Goal: Transaction & Acquisition: Subscribe to service/newsletter

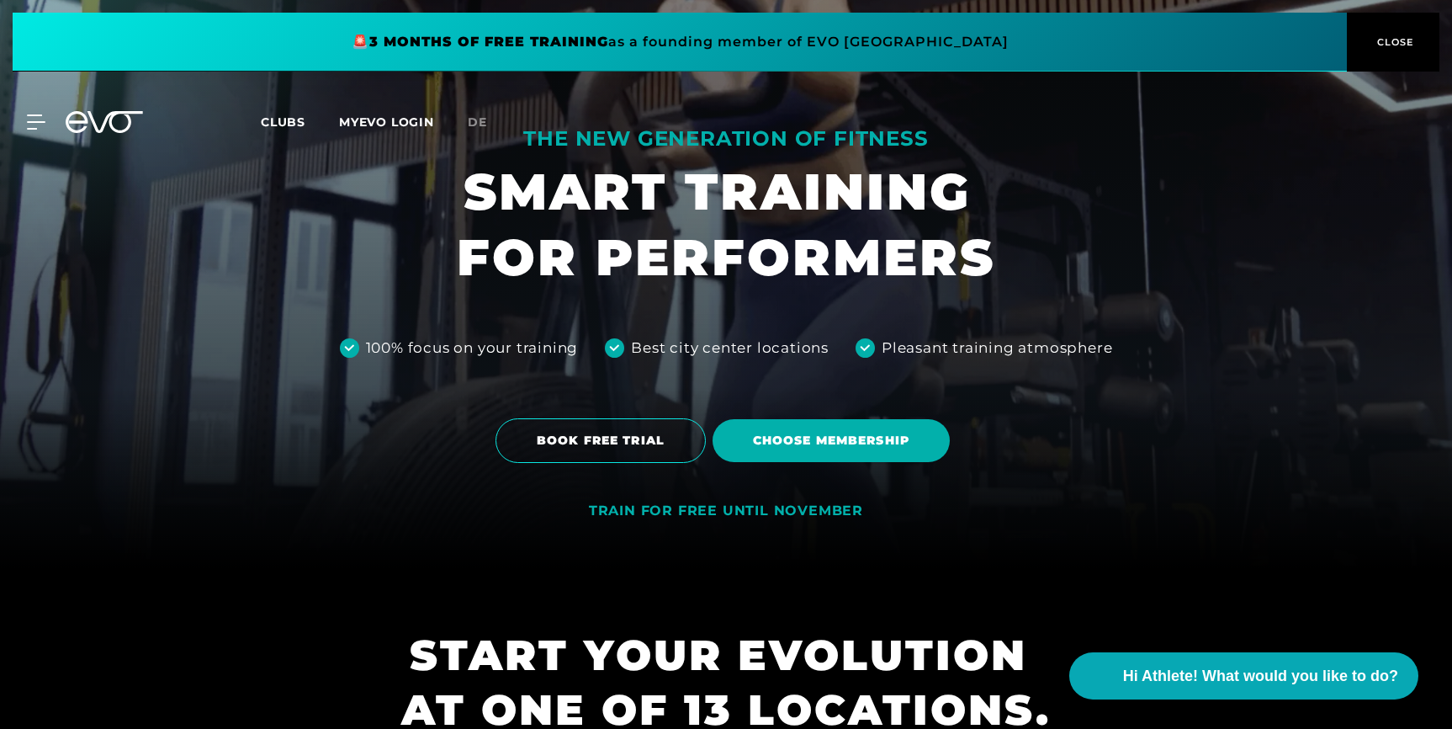
scroll to position [270, 0]
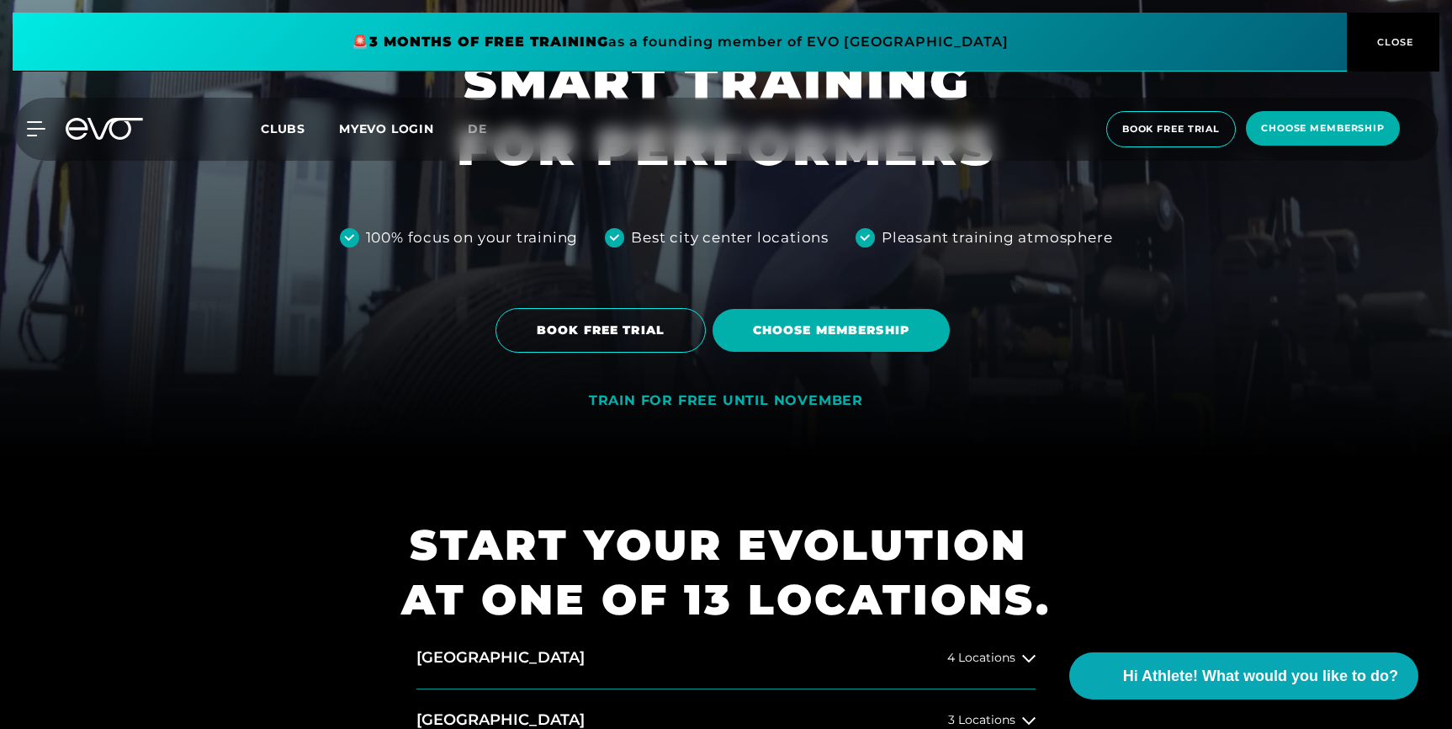
click at [794, 402] on div "TRAIN FOR FREE UNTIL NOVEMBER" at bounding box center [726, 401] width 274 height 18
click at [748, 413] on div "TRAIN FOR FREE UNTIL NOVEMBER" at bounding box center [726, 404] width 274 height 24
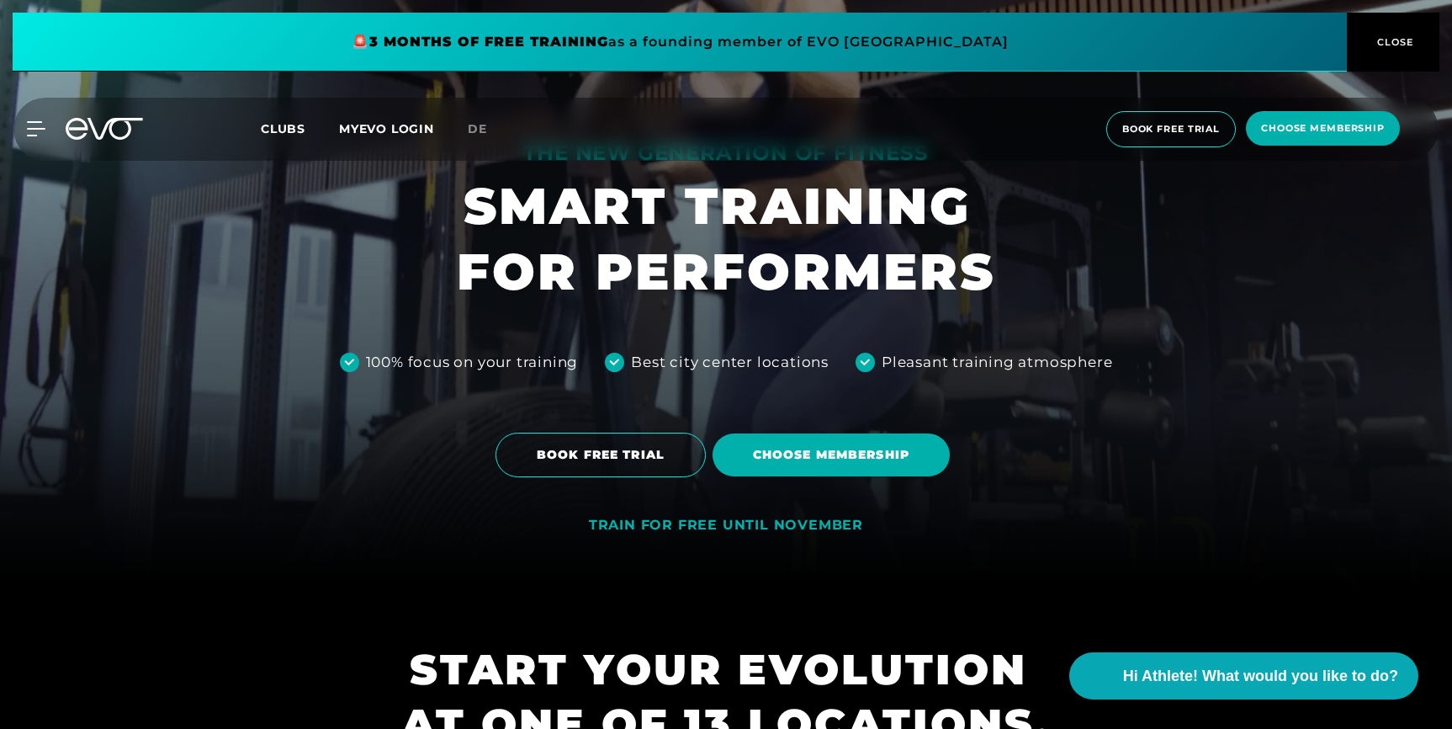
scroll to position [226, 0]
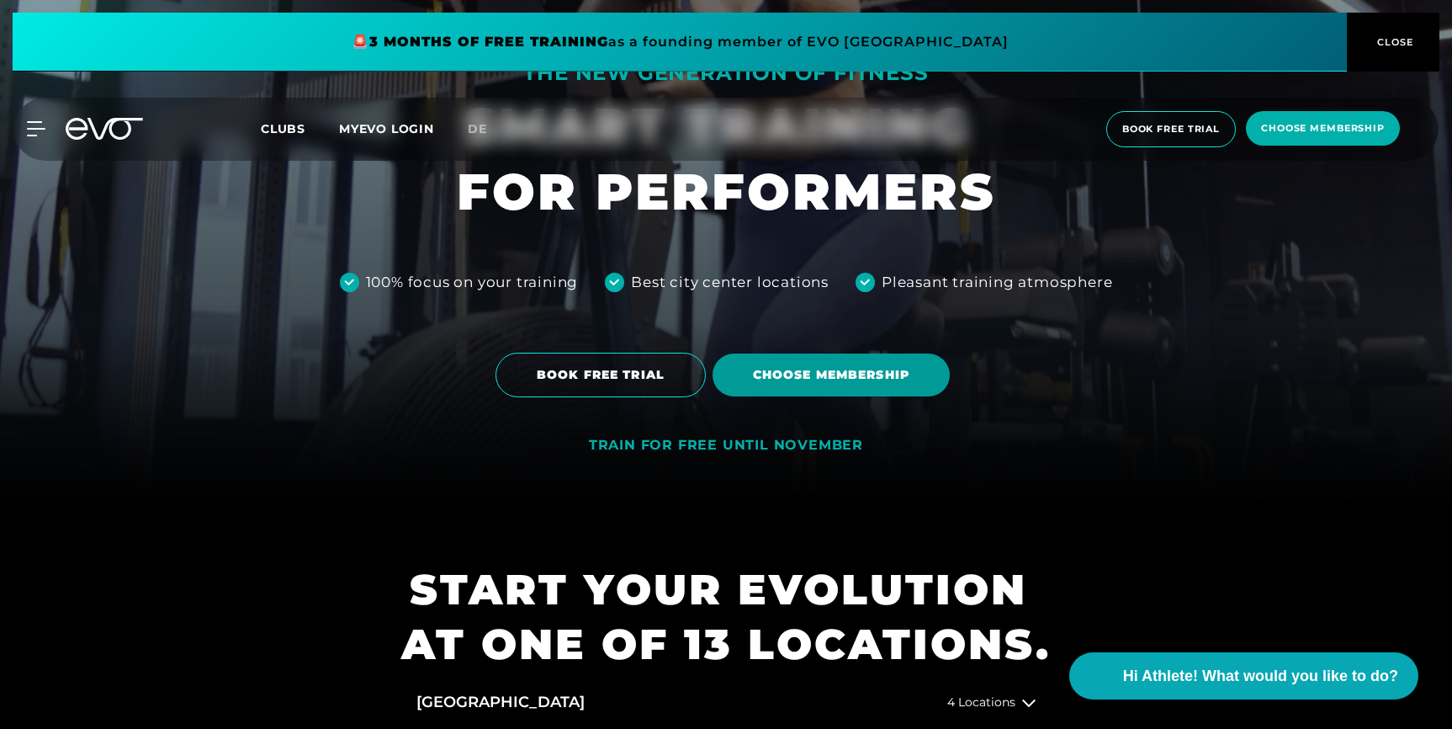
click at [804, 367] on span "Choose membership" at bounding box center [831, 375] width 157 height 18
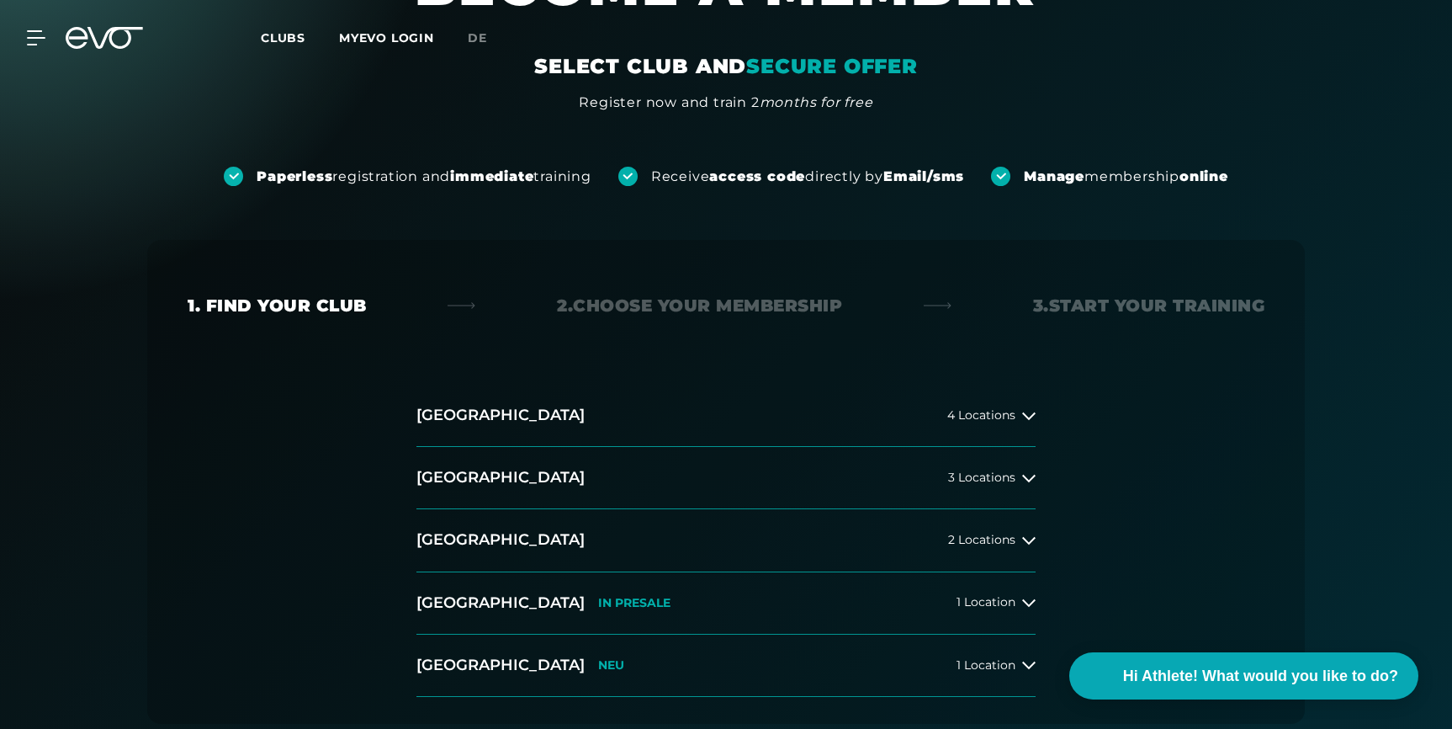
scroll to position [179, 0]
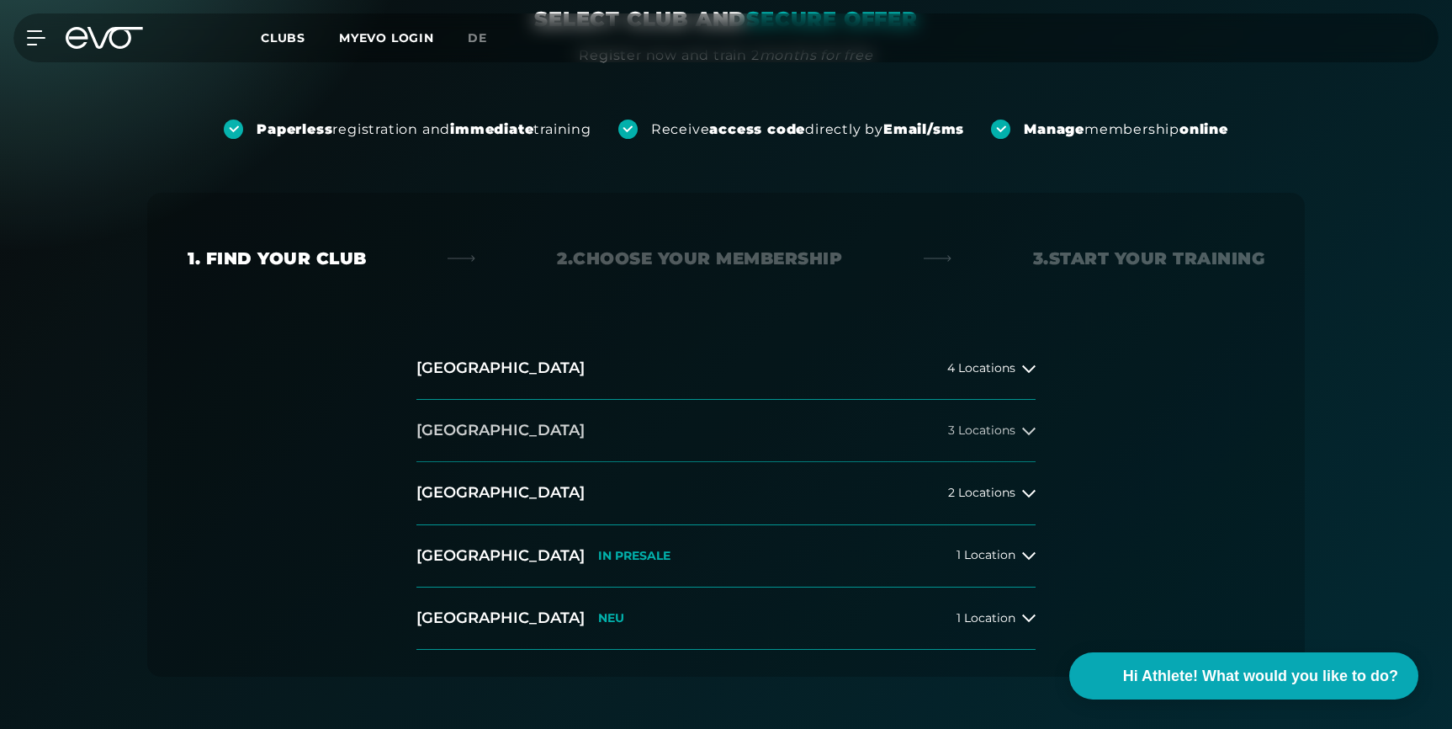
click at [783, 444] on button "[GEOGRAPHIC_DATA] 3 Locations" at bounding box center [726, 431] width 619 height 62
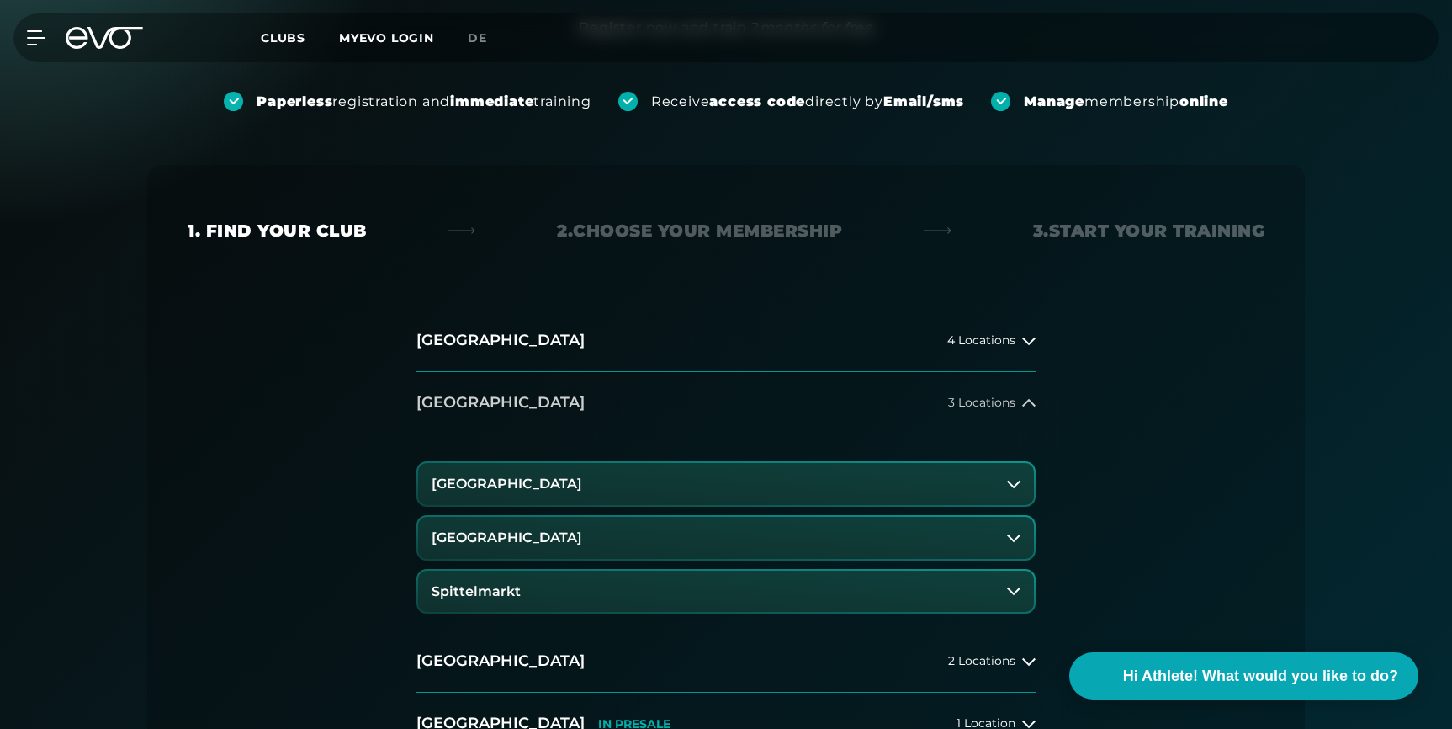
scroll to position [223, 0]
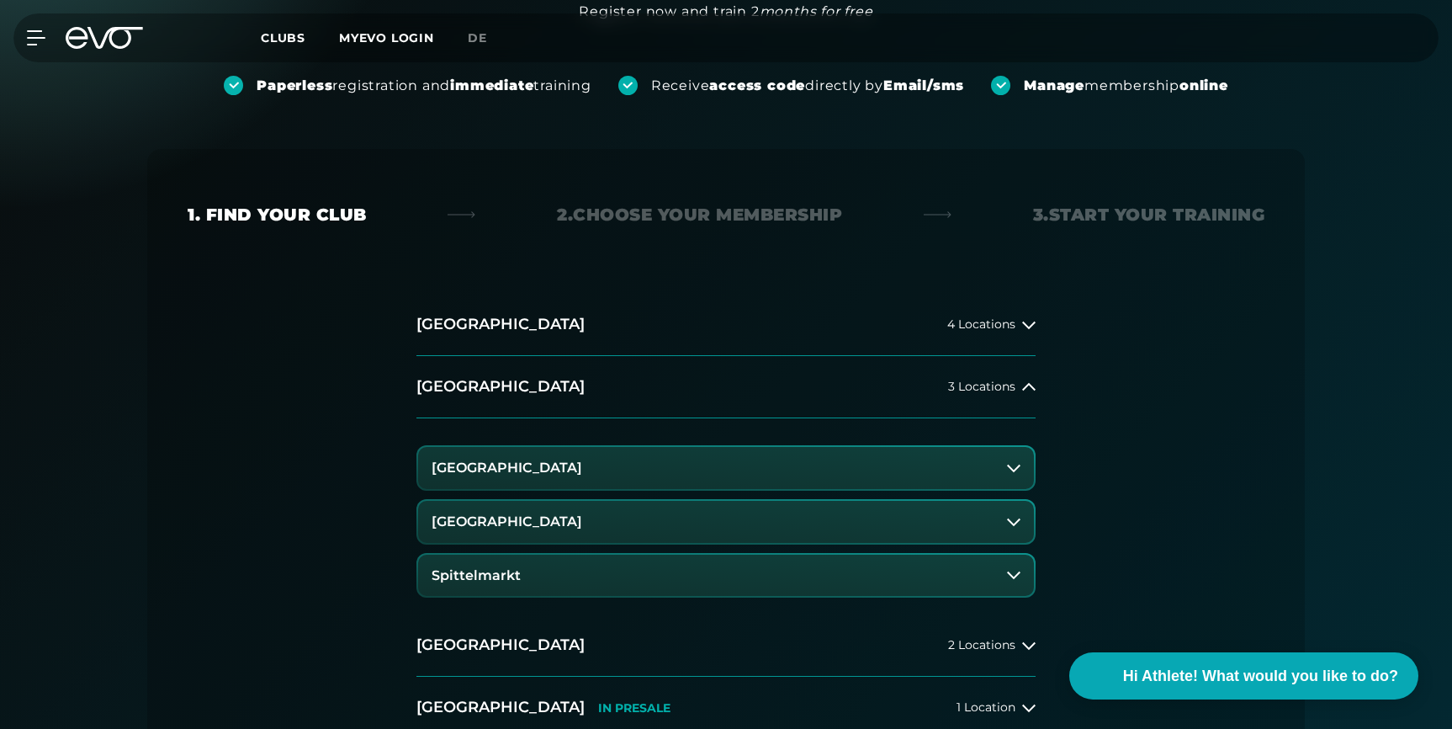
click at [740, 585] on button "Spittelmarkt" at bounding box center [726, 576] width 616 height 42
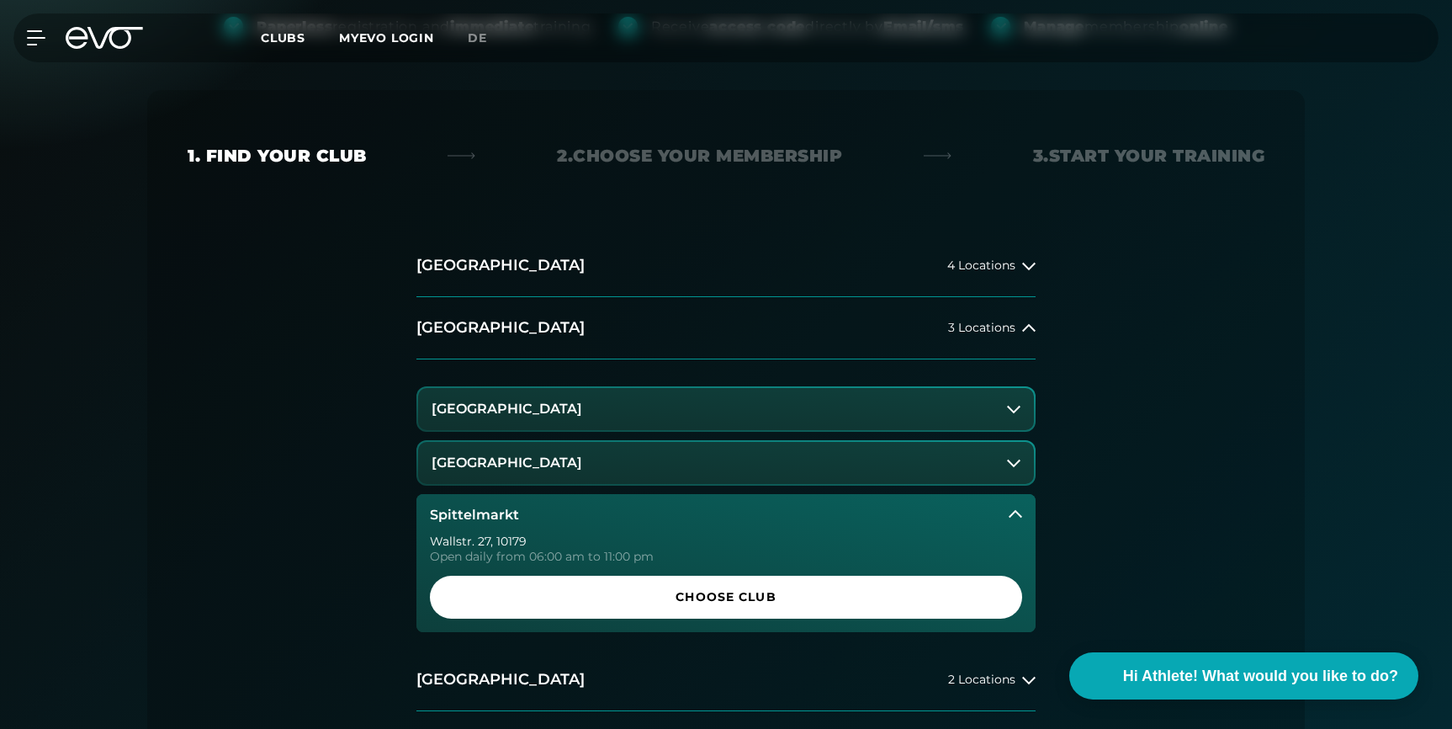
scroll to position [358, 0]
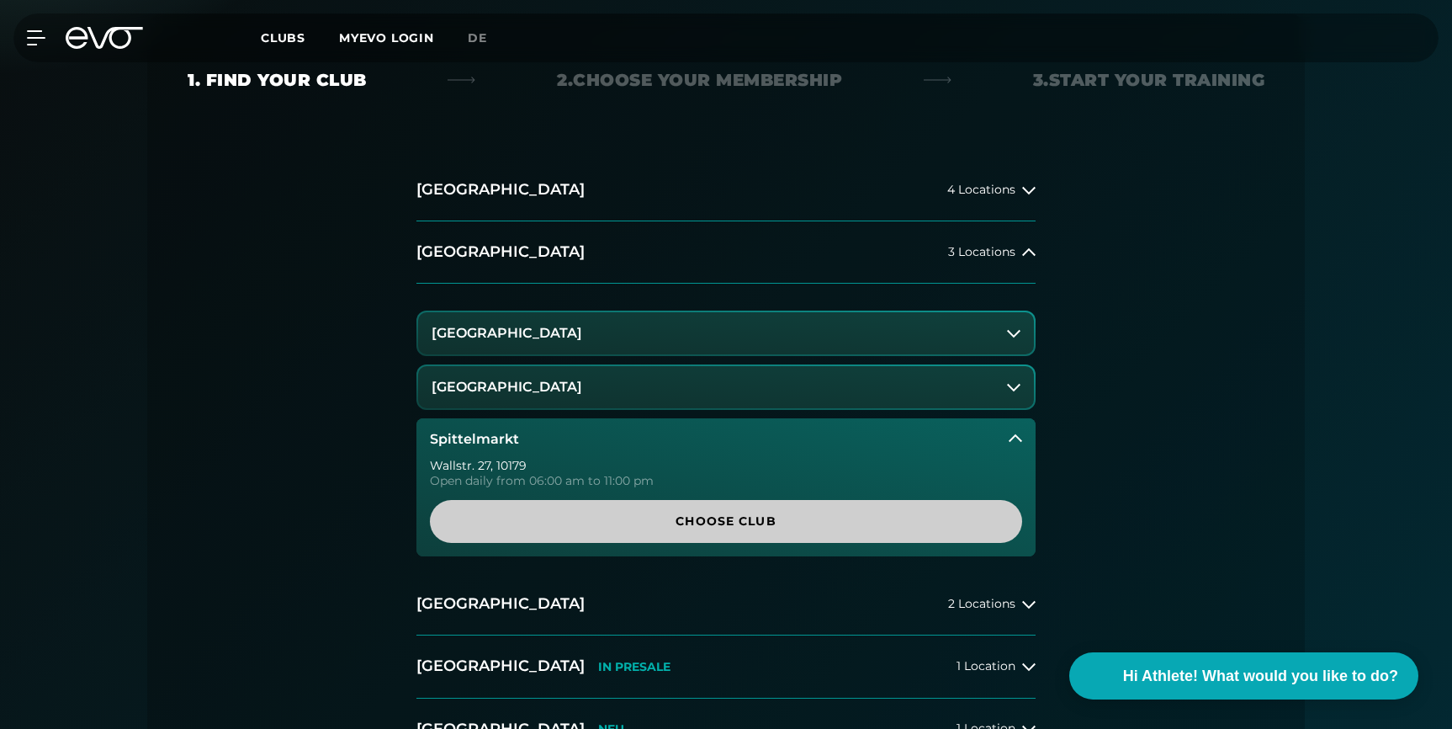
click at [712, 525] on span "Choose Club" at bounding box center [726, 521] width 512 height 18
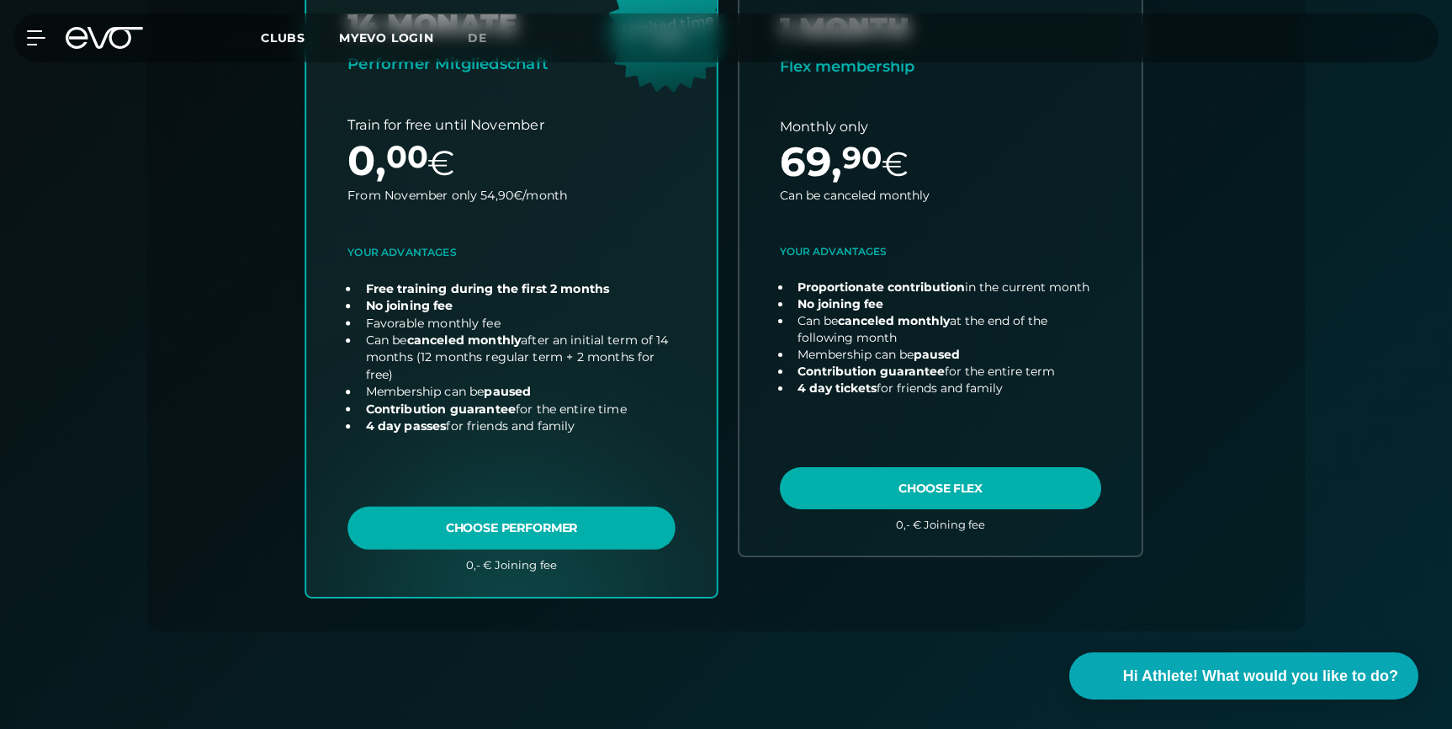
scroll to position [483, 0]
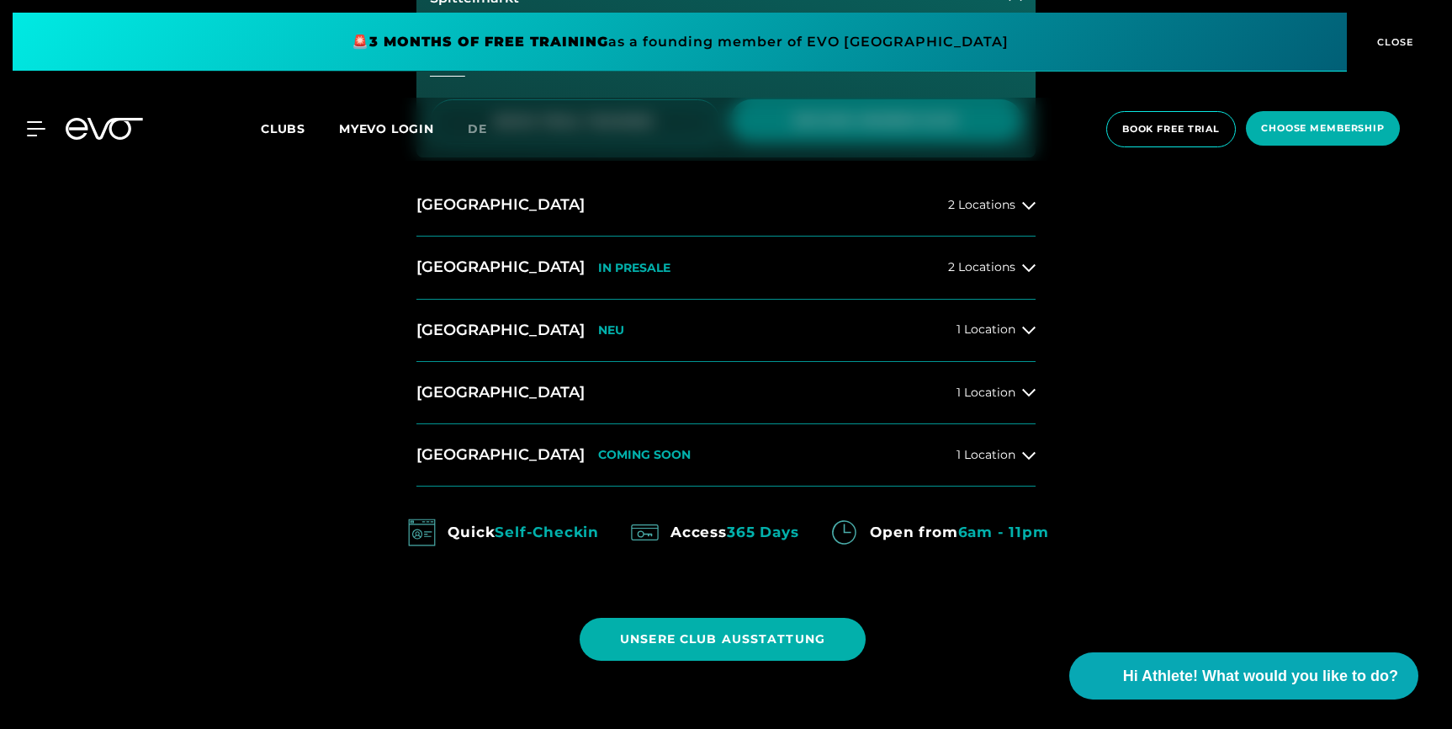
scroll to position [1182, 0]
